Goal: Find specific page/section: Find specific page/section

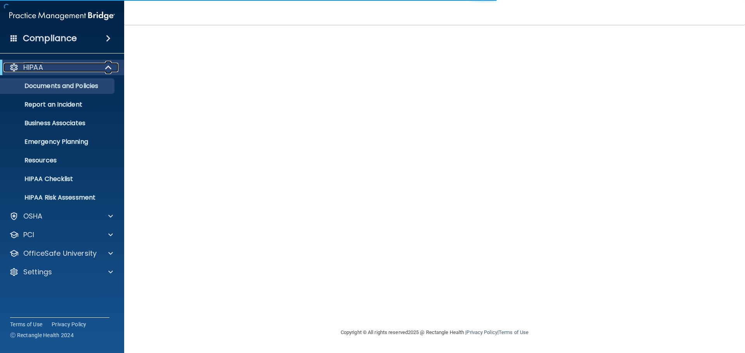
click at [106, 70] on span at bounding box center [109, 67] width 7 height 9
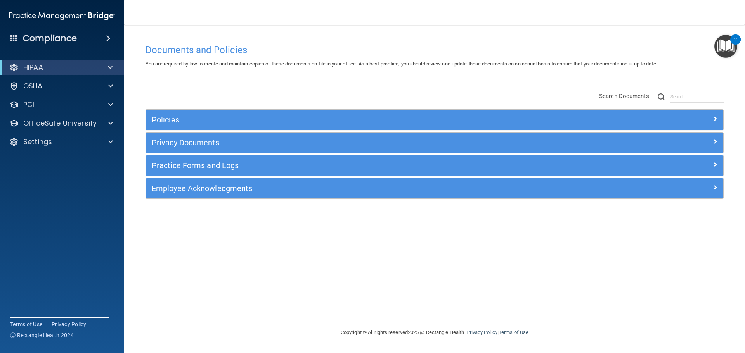
click at [106, 38] on span at bounding box center [108, 38] width 5 height 9
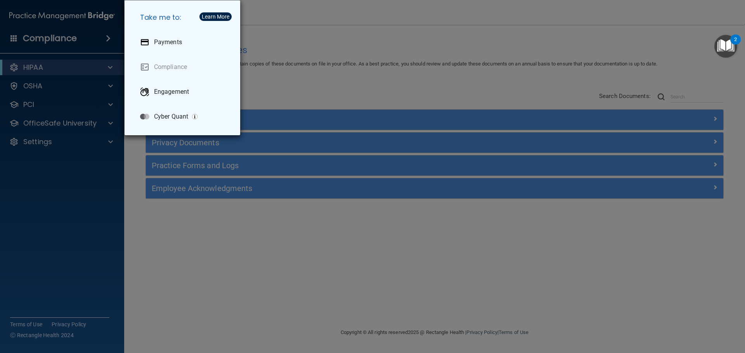
click at [269, 80] on div "Take me to: Payments Compliance Engagement Cyber Quant" at bounding box center [372, 176] width 745 height 353
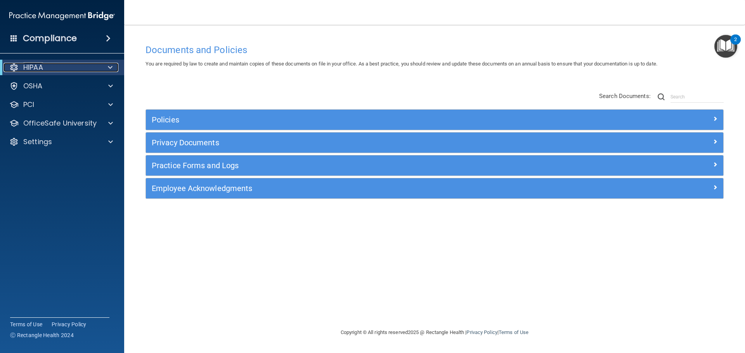
click at [111, 66] on span at bounding box center [110, 67] width 5 height 9
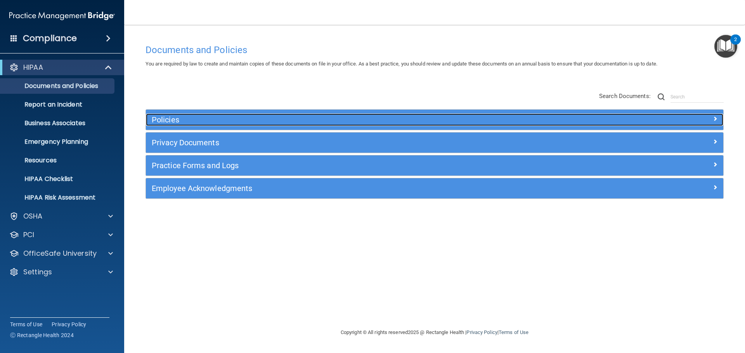
click at [157, 119] on h5 "Policies" at bounding box center [362, 120] width 421 height 9
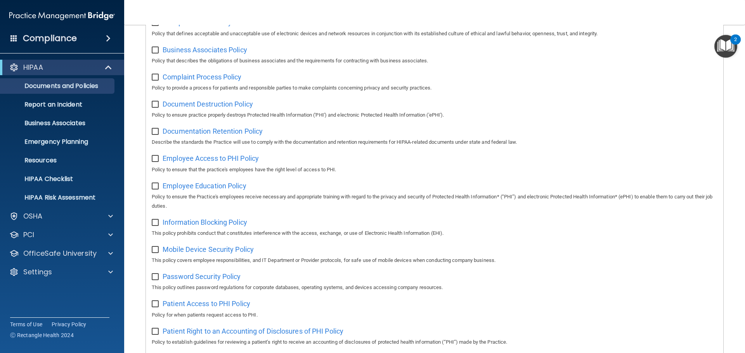
scroll to position [155, 0]
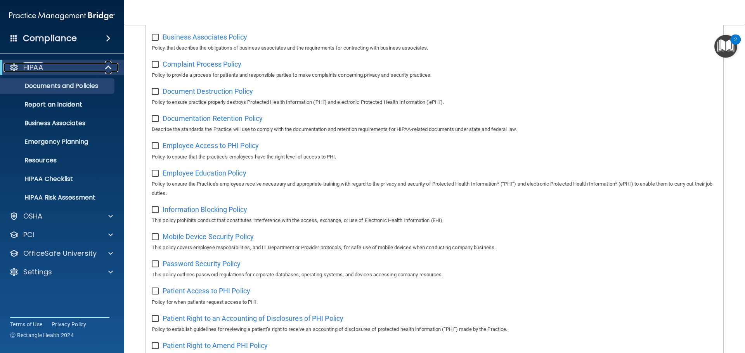
click at [109, 68] on span at bounding box center [109, 67] width 7 height 9
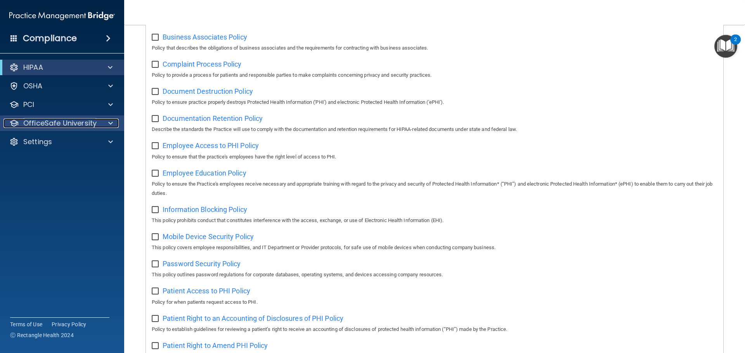
click at [111, 121] on span at bounding box center [110, 123] width 5 height 9
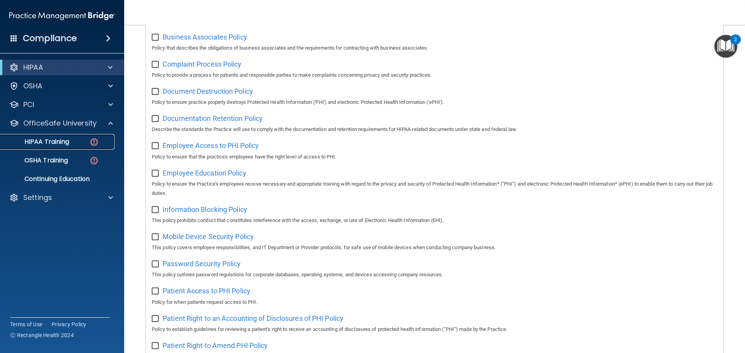
click at [66, 146] on p "HIPAA Training" at bounding box center [37, 142] width 64 height 8
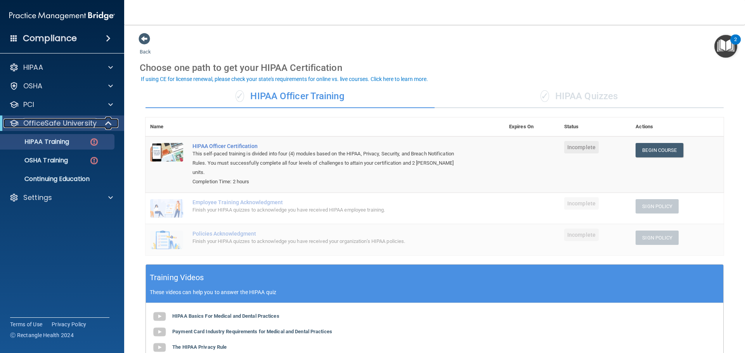
click at [107, 123] on span at bounding box center [109, 123] width 7 height 9
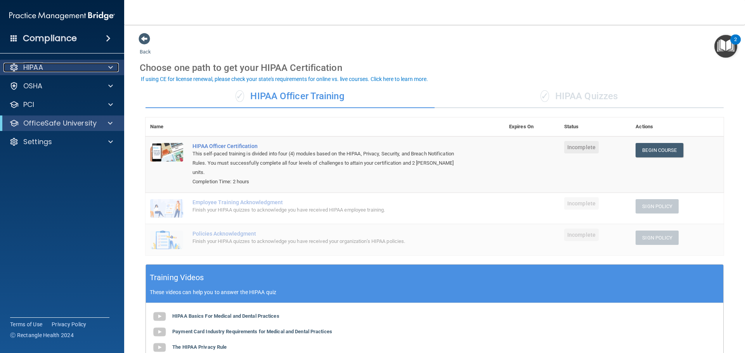
click at [113, 68] on span at bounding box center [110, 67] width 5 height 9
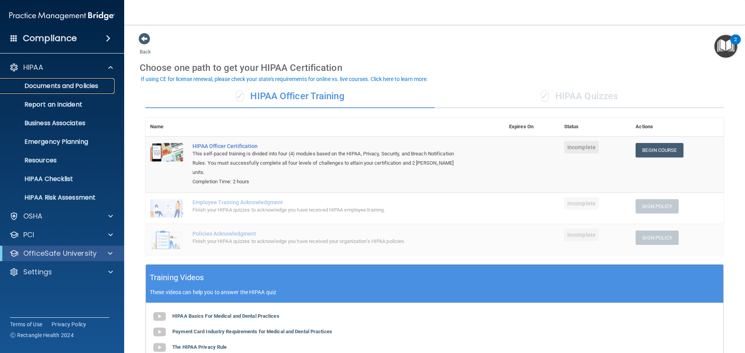
click at [78, 83] on p "Documents and Policies" at bounding box center [58, 86] width 106 height 8
